Goal: Find contact information: Find contact information

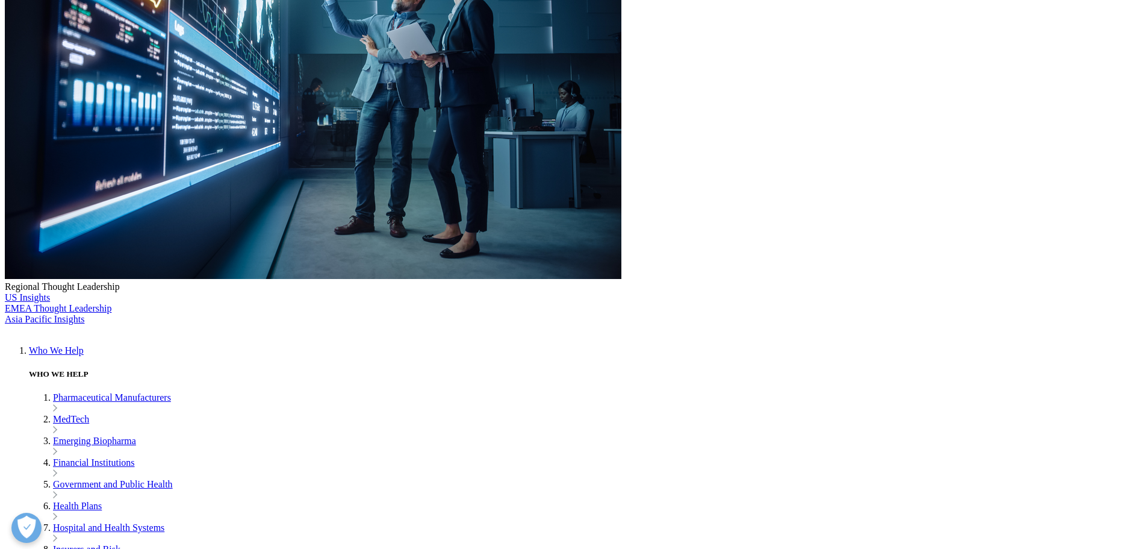
scroll to position [301, 0]
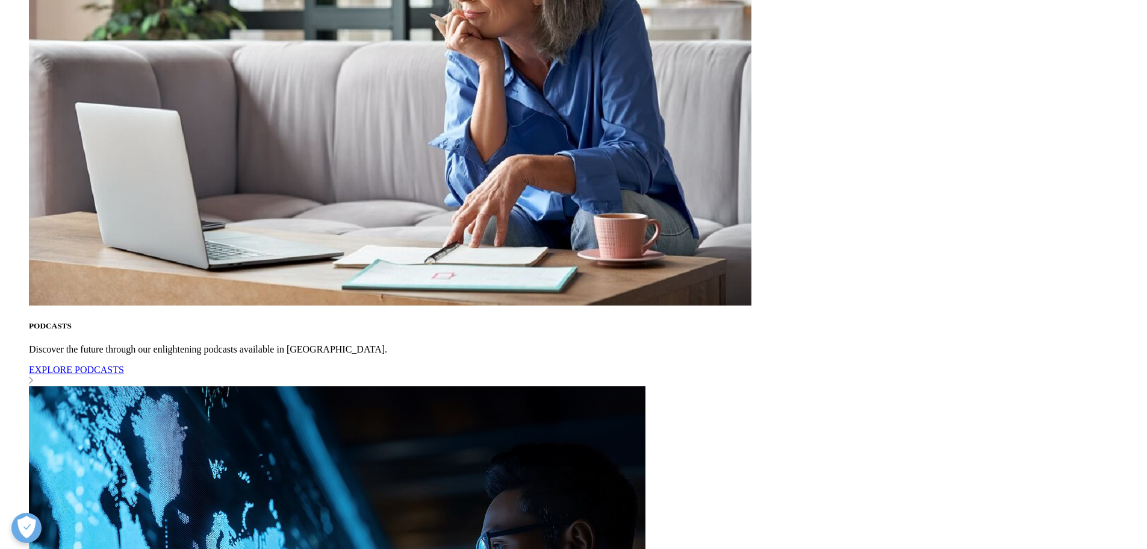
scroll to position [1264, 0]
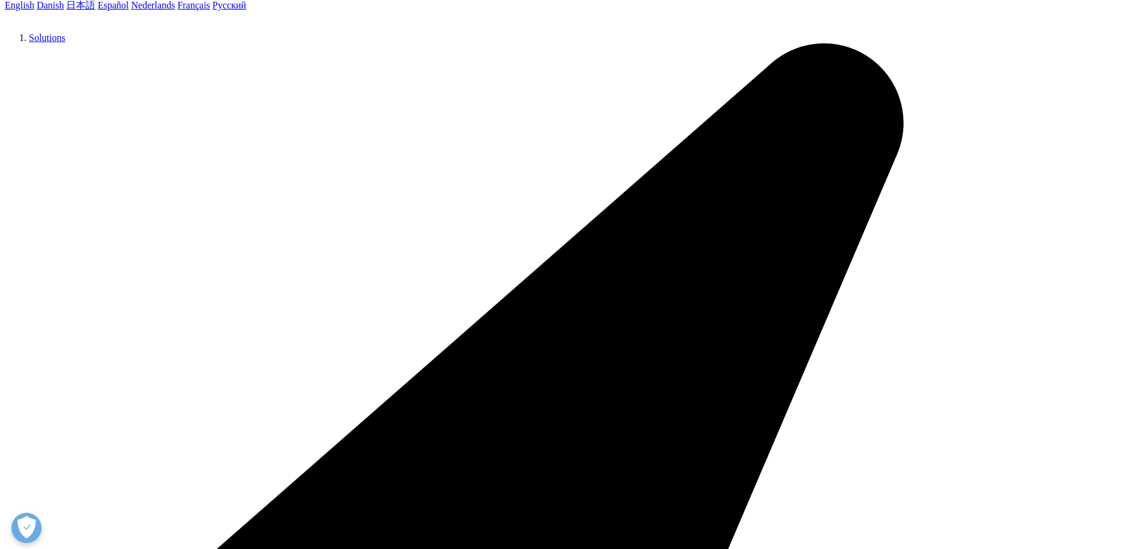
scroll to position [181, 0]
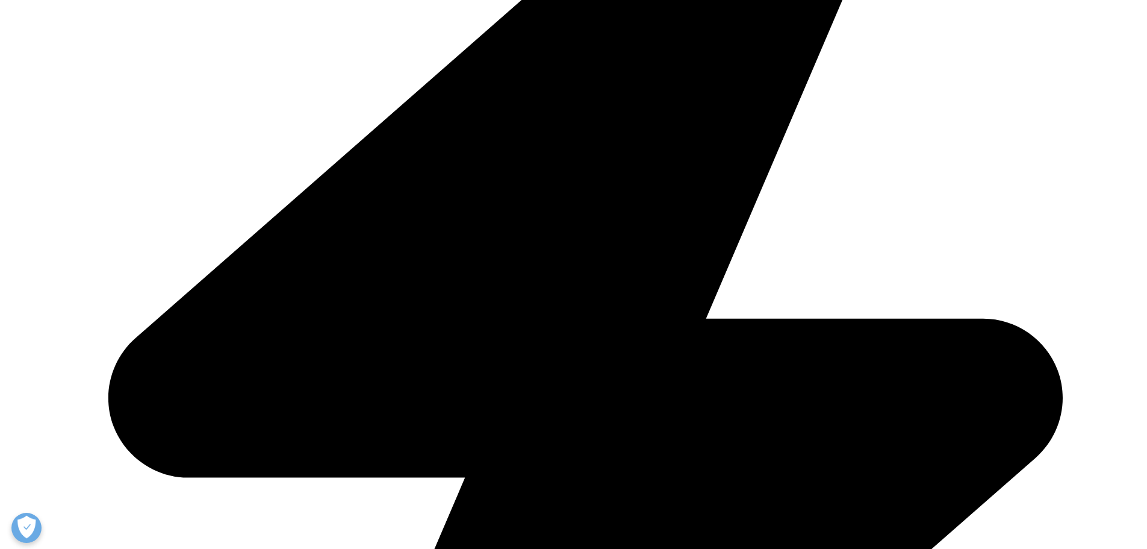
scroll to position [1807, 0]
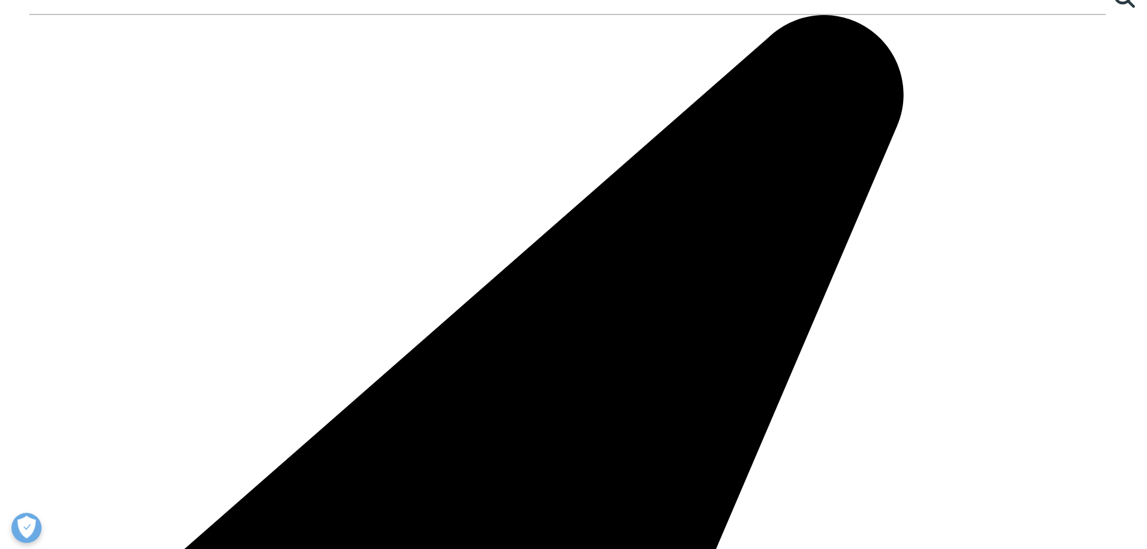
scroll to position [1566, 0]
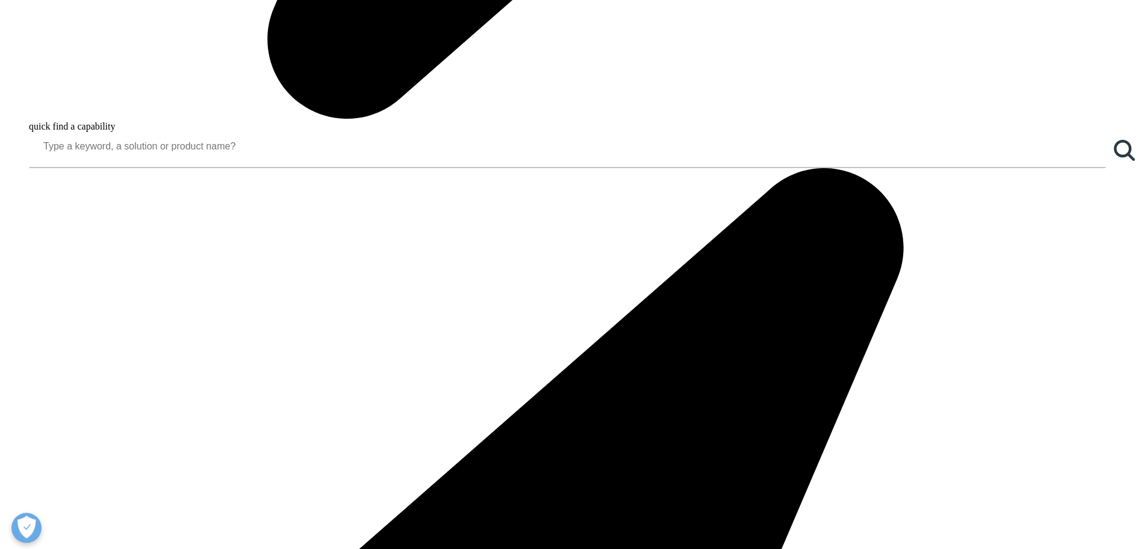
scroll to position [1779, 0]
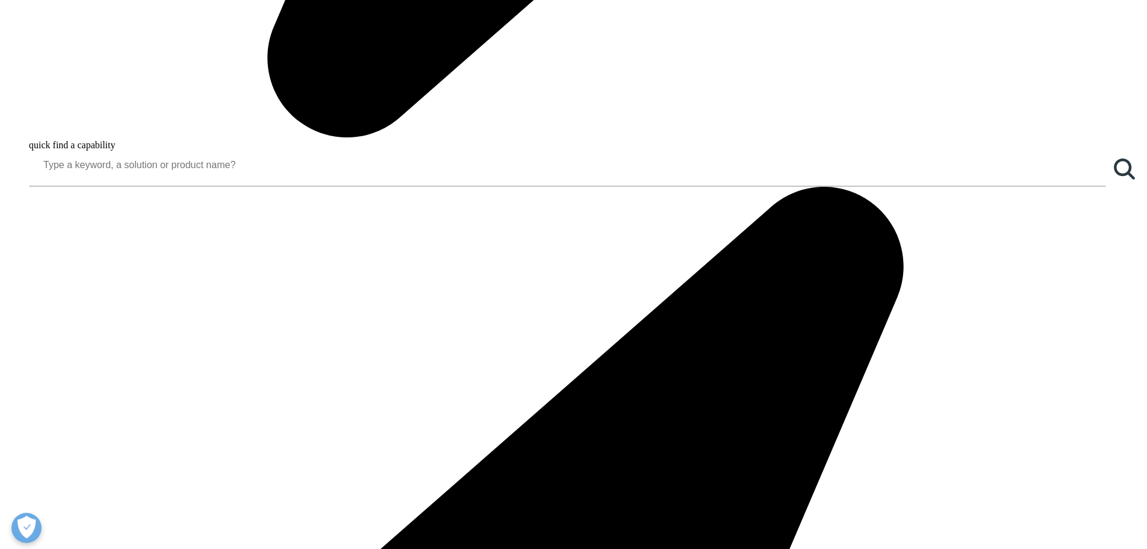
drag, startPoint x: 370, startPoint y: 258, endPoint x: 411, endPoint y: 236, distance: 46.6
